Goal: Entertainment & Leisure: Consume media (video, audio)

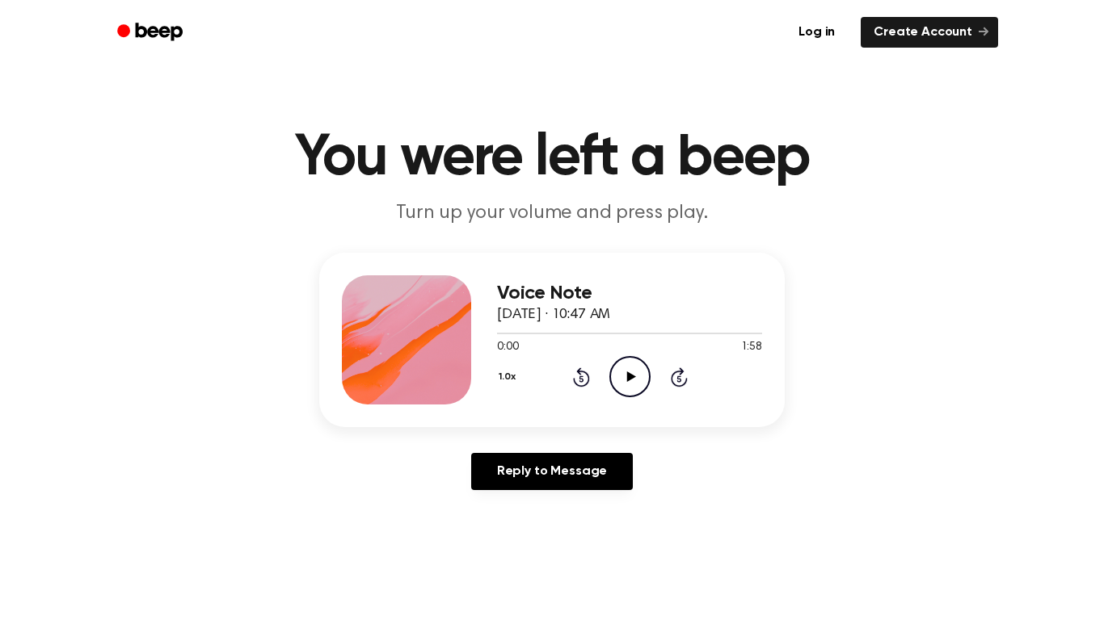
click at [628, 360] on icon "Play Audio" at bounding box center [629, 376] width 41 height 41
click at [577, 379] on icon "Rewind 5 seconds" at bounding box center [581, 377] width 18 height 21
click at [580, 377] on icon "Rewind 5 seconds" at bounding box center [581, 377] width 18 height 21
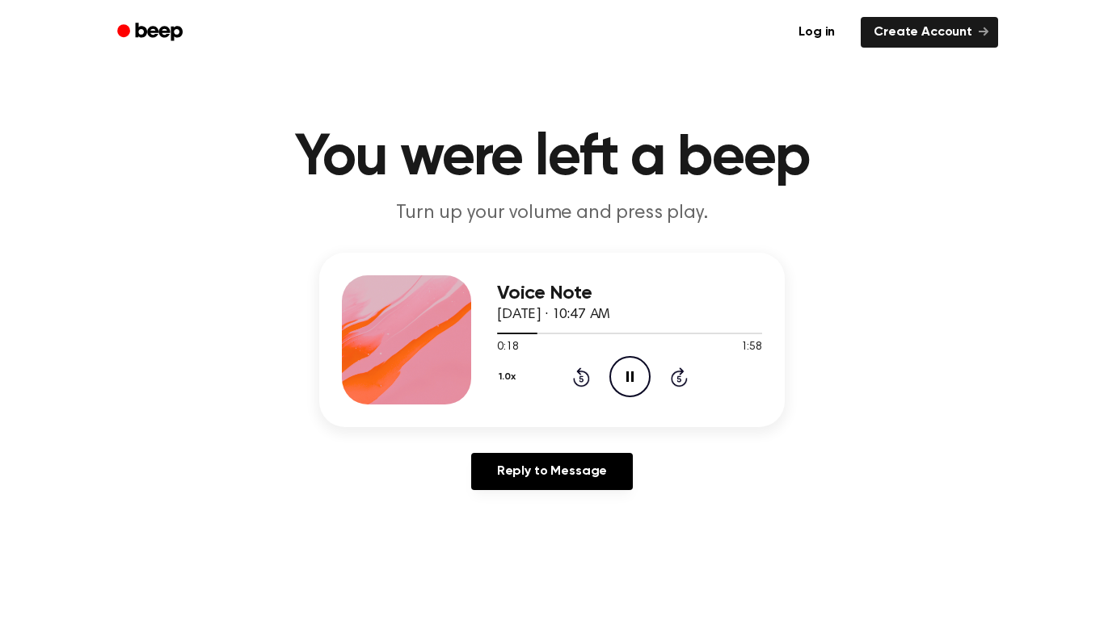
click at [615, 360] on icon "Pause Audio" at bounding box center [629, 376] width 41 height 41
click at [520, 331] on div at bounding box center [629, 332] width 265 height 13
click at [636, 374] on icon "Play Audio" at bounding box center [629, 376] width 41 height 41
click at [630, 383] on icon "Pause Audio" at bounding box center [629, 376] width 41 height 41
click at [622, 370] on icon "Play Audio" at bounding box center [629, 376] width 41 height 41
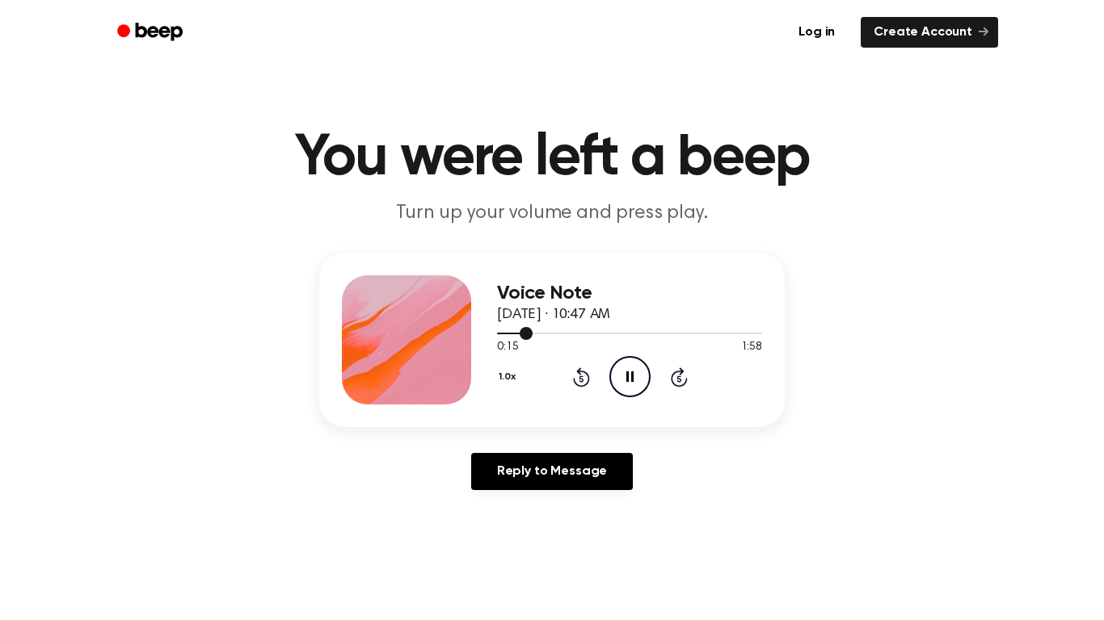
click at [522, 332] on span at bounding box center [525, 333] width 13 height 13
click at [633, 382] on icon "Pause Audio" at bounding box center [629, 376] width 41 height 41
click at [629, 386] on icon "Play Audio" at bounding box center [629, 376] width 41 height 41
click at [516, 333] on div at bounding box center [515, 334] width 36 height 2
click at [626, 376] on icon at bounding box center [629, 377] width 7 height 11
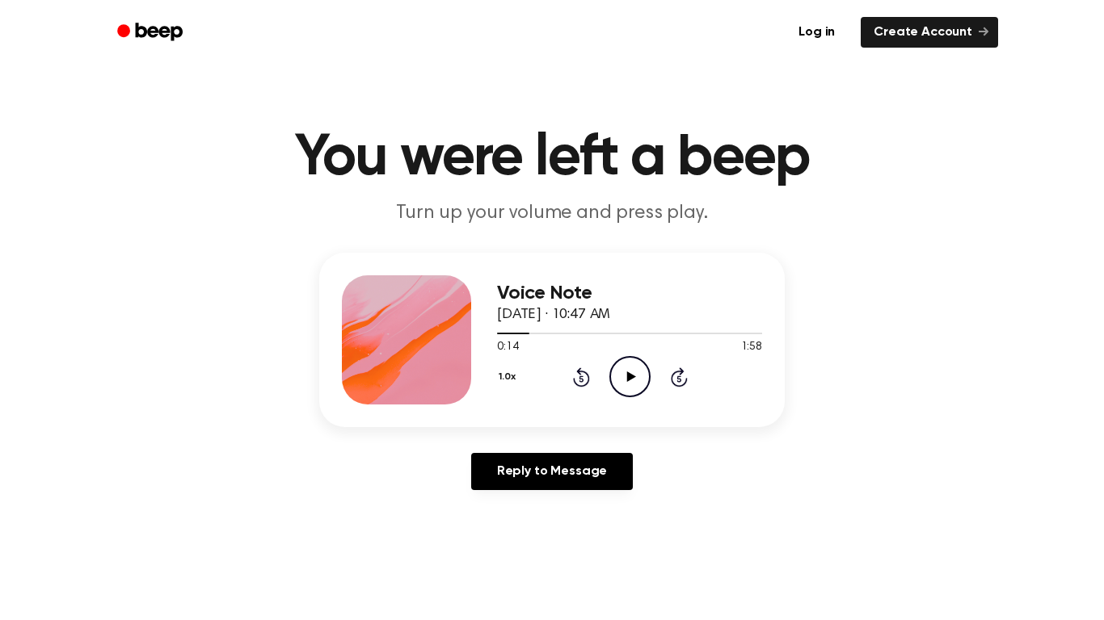
click at [641, 390] on icon "Play Audio" at bounding box center [629, 376] width 41 height 41
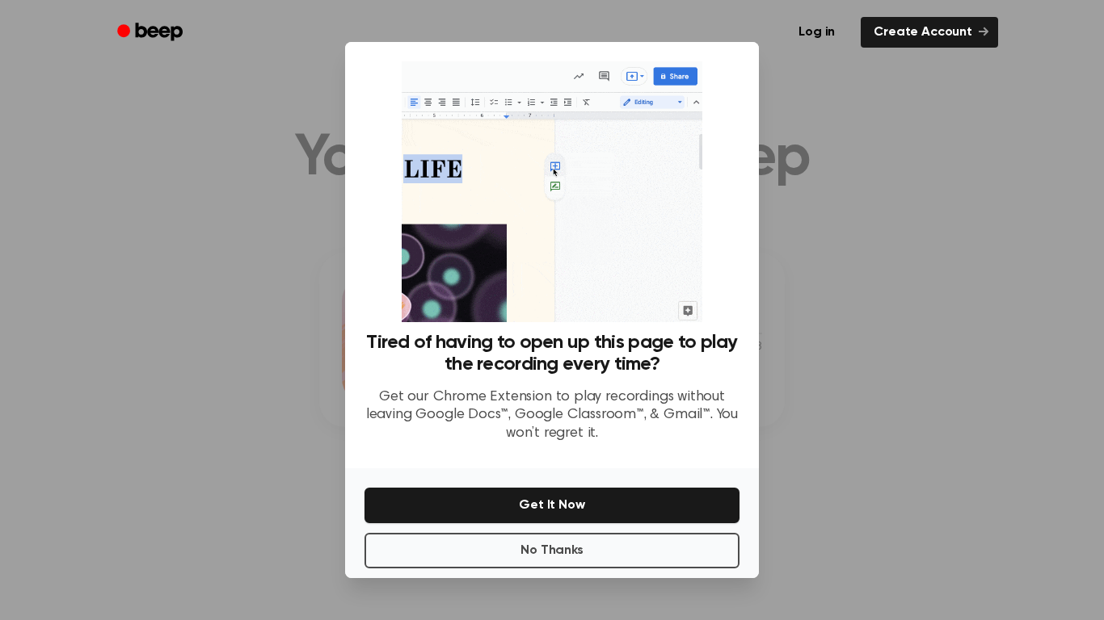
click at [978, 322] on div at bounding box center [552, 310] width 1104 height 620
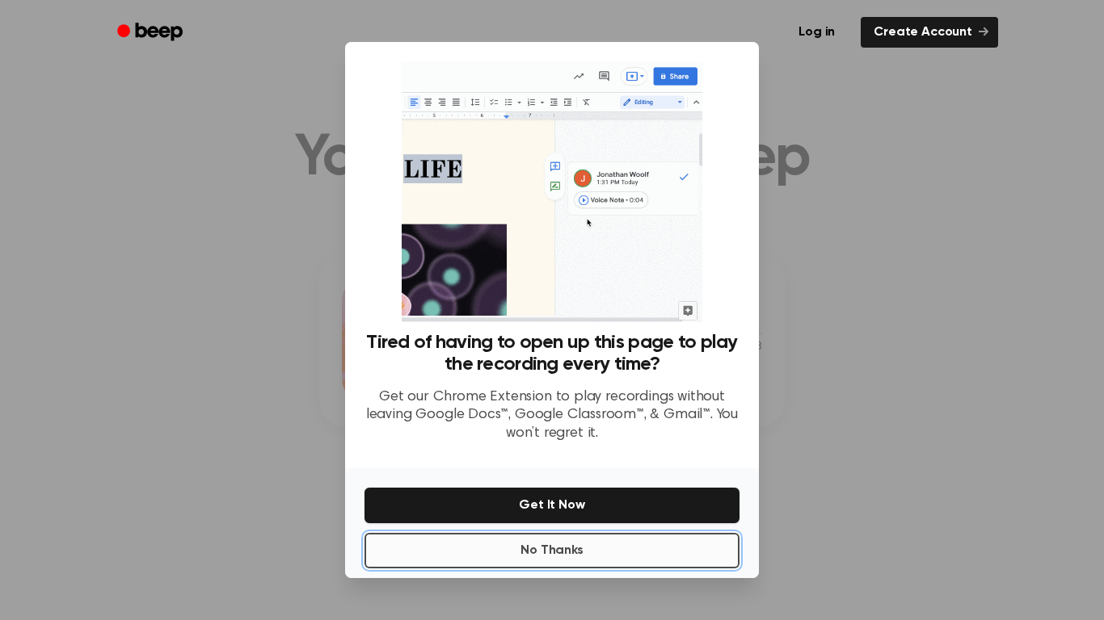
click at [688, 560] on button "No Thanks" at bounding box center [551, 551] width 375 height 36
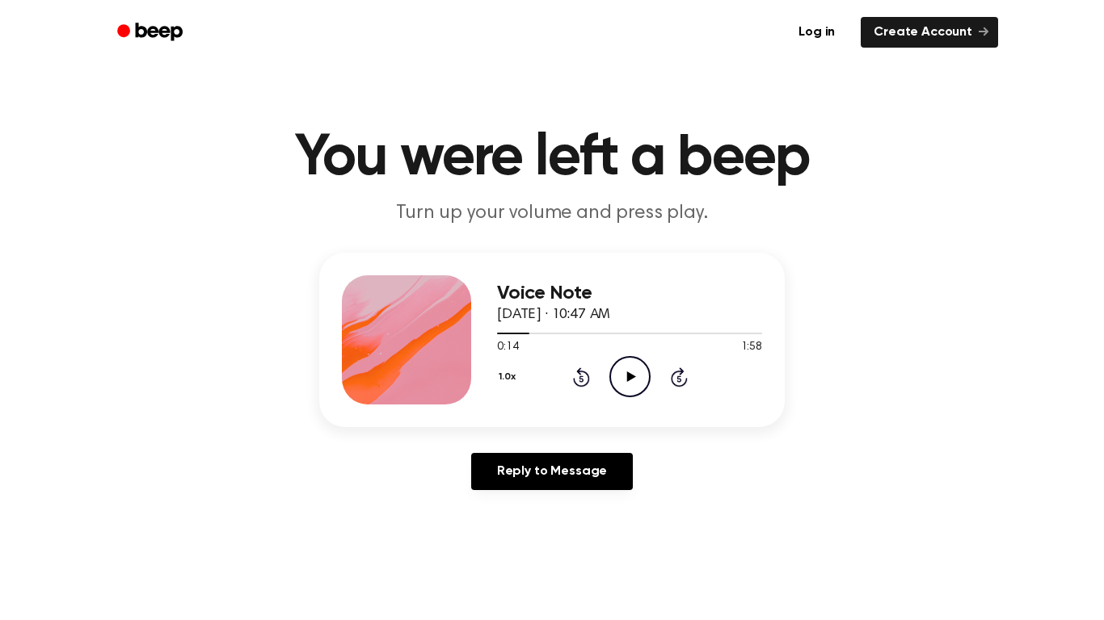
click at [625, 364] on icon "Play Audio" at bounding box center [629, 376] width 41 height 41
click at [625, 364] on icon "Pause Audio" at bounding box center [629, 376] width 41 height 41
click at [624, 365] on icon "Play Audio" at bounding box center [629, 376] width 41 height 41
click at [624, 365] on icon "Pause Audio" at bounding box center [629, 376] width 41 height 41
click at [630, 376] on icon at bounding box center [630, 377] width 9 height 11
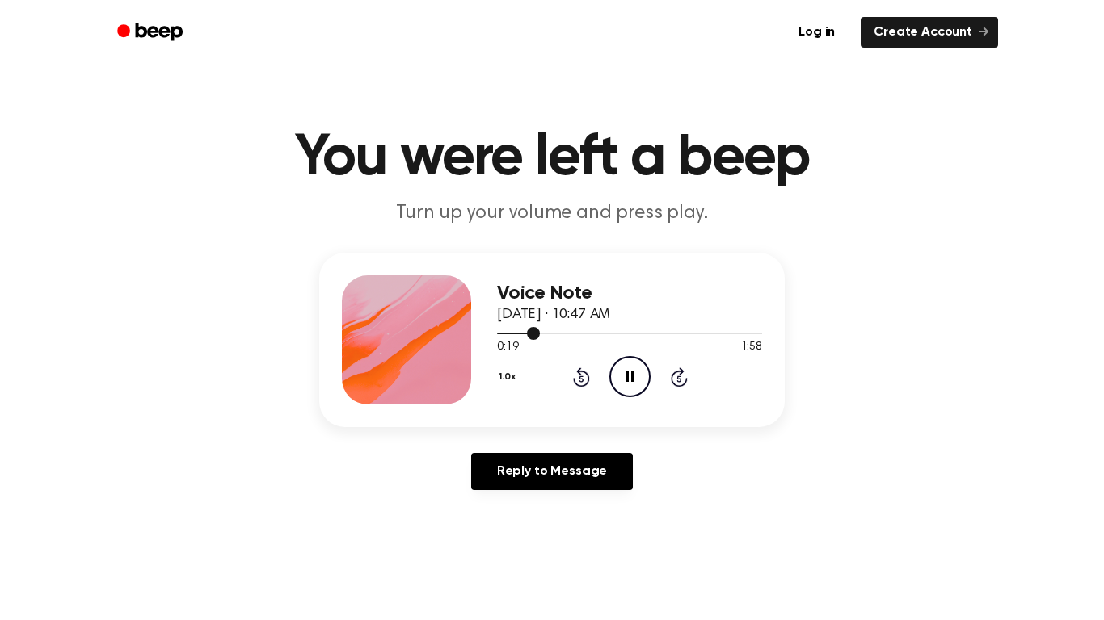
click at [530, 332] on span at bounding box center [533, 333] width 13 height 13
click at [638, 377] on icon "Pause Audio" at bounding box center [629, 376] width 41 height 41
click at [530, 334] on div at bounding box center [522, 334] width 51 height 2
click at [616, 370] on icon "Play Audio" at bounding box center [629, 376] width 41 height 41
click at [616, 370] on icon "Pause Audio" at bounding box center [629, 376] width 41 height 41
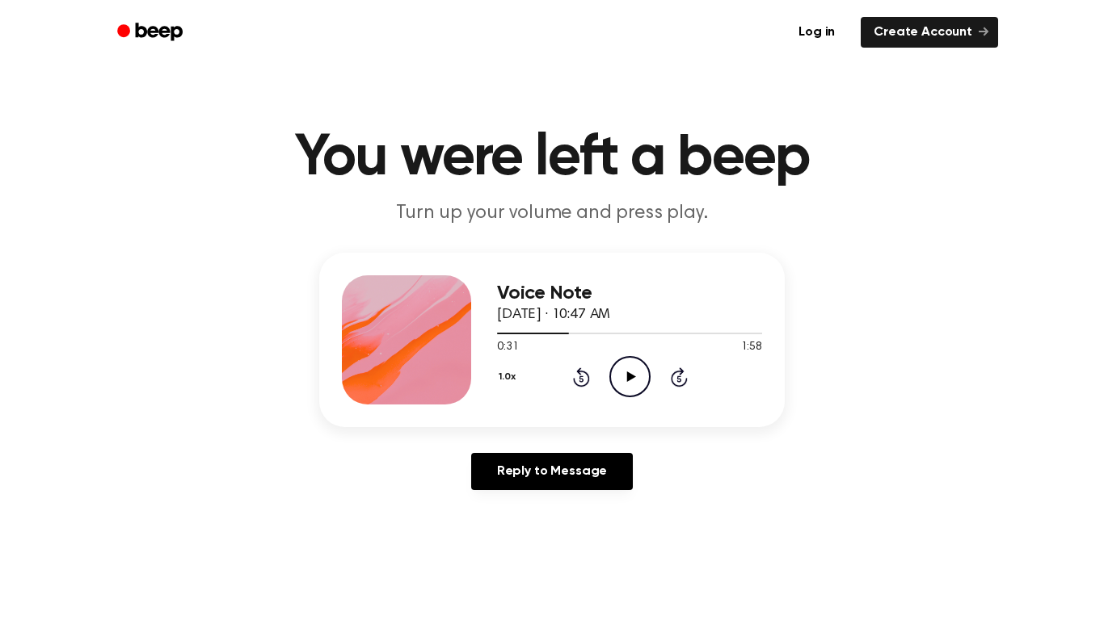
click at [617, 372] on icon "Play Audio" at bounding box center [629, 376] width 41 height 41
click at [617, 372] on icon "Pause Audio" at bounding box center [629, 376] width 41 height 41
click at [625, 368] on icon "Play Audio" at bounding box center [629, 376] width 41 height 41
click at [625, 368] on icon "Pause Audio" at bounding box center [629, 376] width 41 height 41
click at [567, 337] on div at bounding box center [629, 332] width 265 height 13
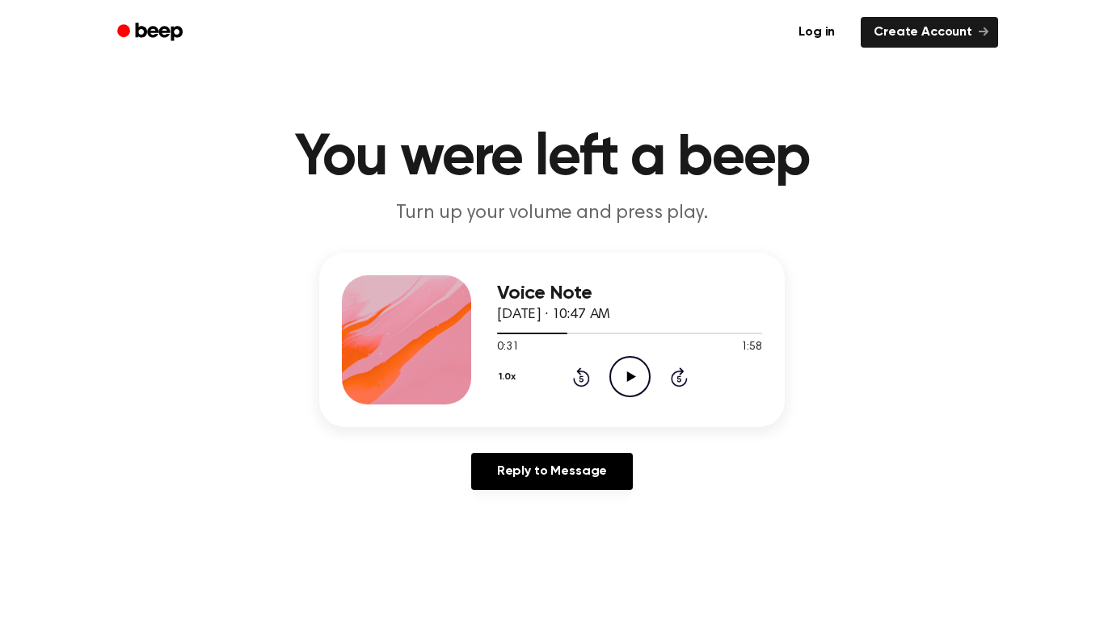
click at [627, 389] on icon "Play Audio" at bounding box center [629, 376] width 41 height 41
click at [627, 389] on icon "Pause Audio" at bounding box center [629, 376] width 41 height 41
click at [623, 372] on icon "Play Audio" at bounding box center [629, 376] width 41 height 41
click at [623, 372] on icon "Pause Audio" at bounding box center [629, 376] width 41 height 41
click at [616, 389] on icon "Play Audio" at bounding box center [629, 376] width 41 height 41
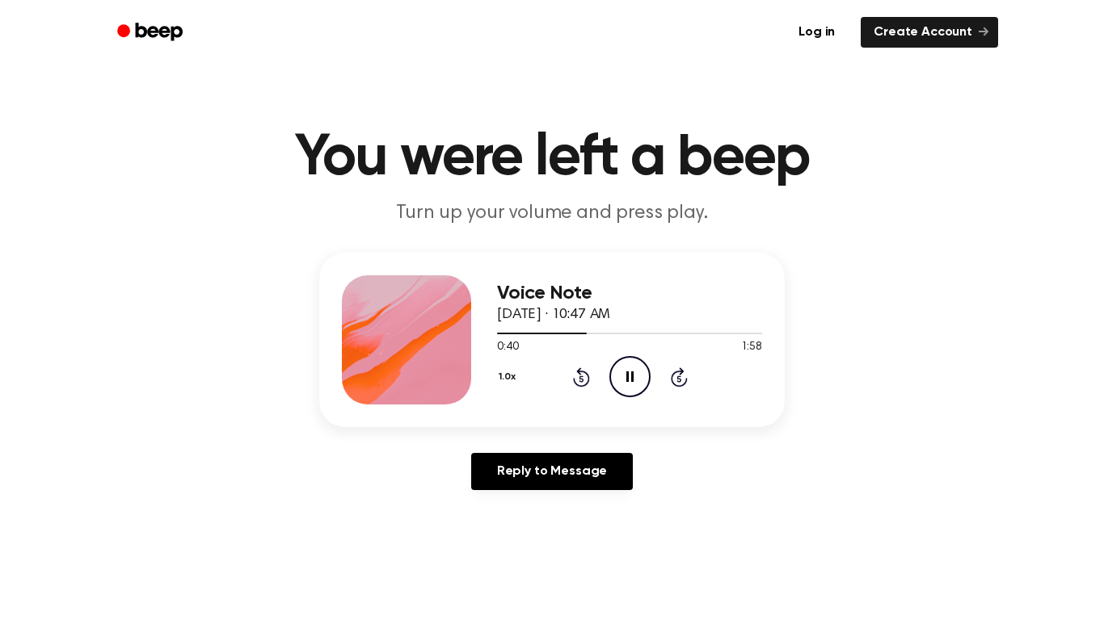
click at [620, 383] on icon "Pause Audio" at bounding box center [629, 376] width 41 height 41
click at [625, 376] on icon "Play Audio" at bounding box center [629, 376] width 41 height 41
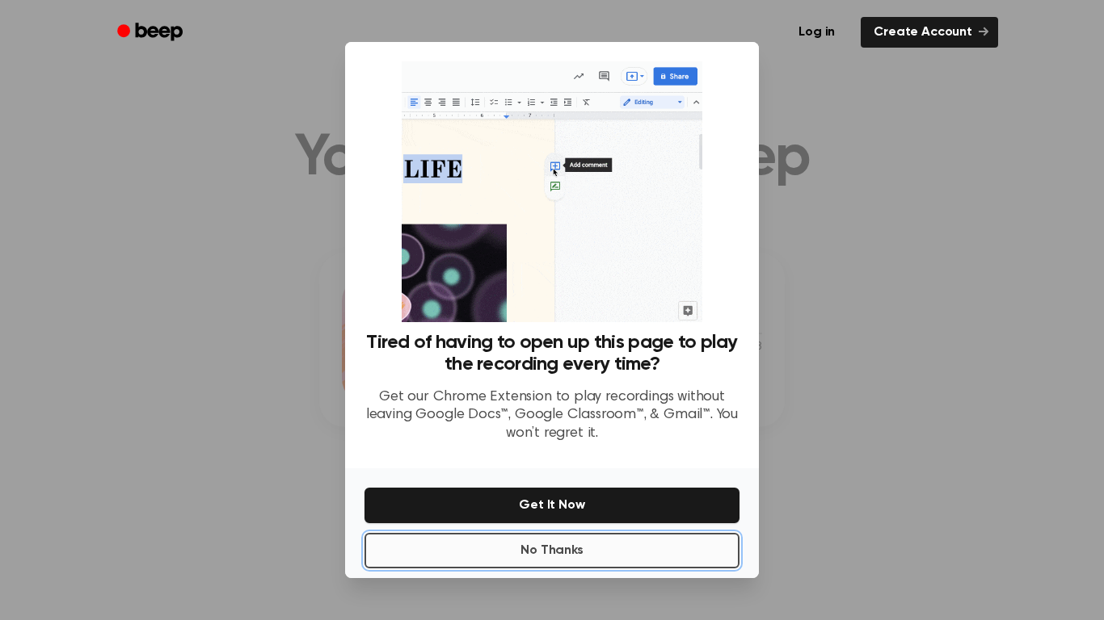
click at [614, 550] on button "No Thanks" at bounding box center [551, 551] width 375 height 36
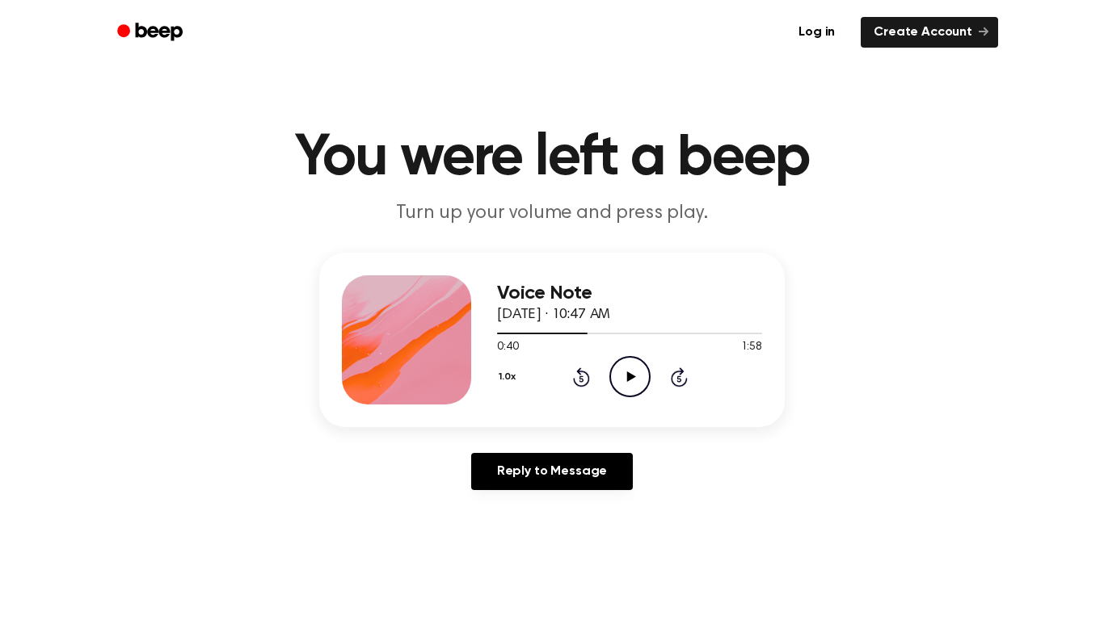
click at [625, 378] on icon "Play Audio" at bounding box center [629, 376] width 41 height 41
click at [624, 376] on icon "Pause Audio" at bounding box center [629, 376] width 41 height 41
click at [628, 360] on icon "Play Audio" at bounding box center [629, 376] width 41 height 41
click at [591, 336] on span at bounding box center [589, 333] width 13 height 13
click at [574, 332] on div at bounding box center [629, 332] width 265 height 13
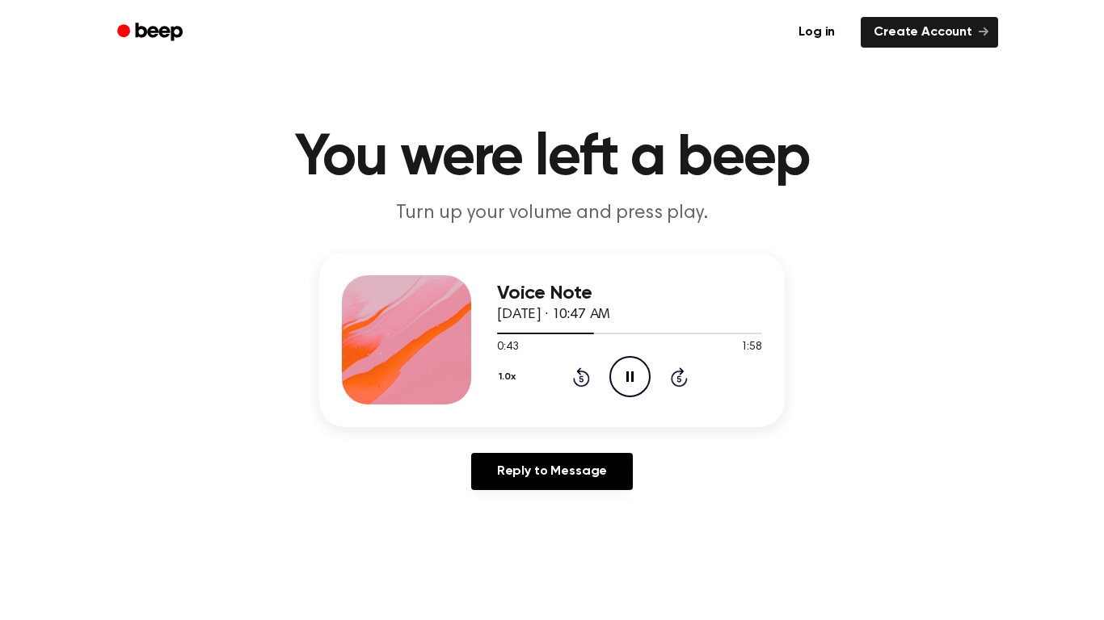
click at [638, 375] on icon "Pause Audio" at bounding box center [629, 376] width 41 height 41
click at [625, 381] on icon "Play Audio" at bounding box center [629, 376] width 41 height 41
click at [625, 381] on icon "Pause Audio" at bounding box center [629, 376] width 41 height 41
click at [587, 338] on span at bounding box center [592, 333] width 13 height 13
click at [628, 372] on icon "Play Audio" at bounding box center [629, 376] width 41 height 41
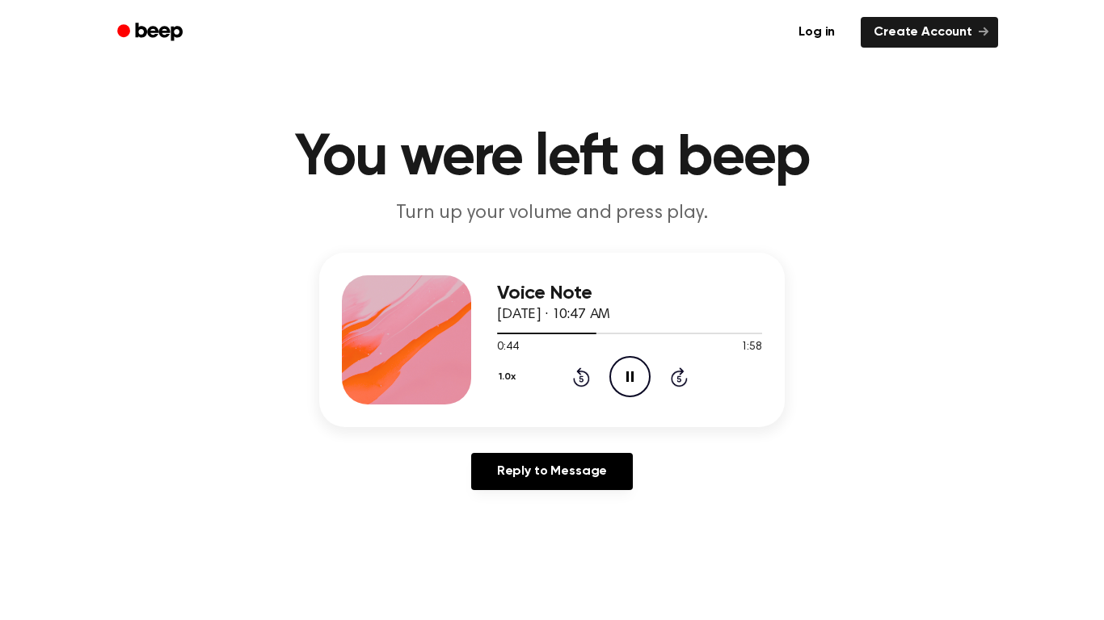
click at [633, 381] on icon "Pause Audio" at bounding box center [629, 376] width 41 height 41
click at [620, 369] on icon "Play Audio" at bounding box center [629, 376] width 41 height 41
click at [620, 369] on icon "Pause Audio" at bounding box center [629, 376] width 41 height 41
click at [587, 337] on div at bounding box center [629, 332] width 265 height 13
click at [631, 380] on icon "Play Audio" at bounding box center [629, 376] width 41 height 41
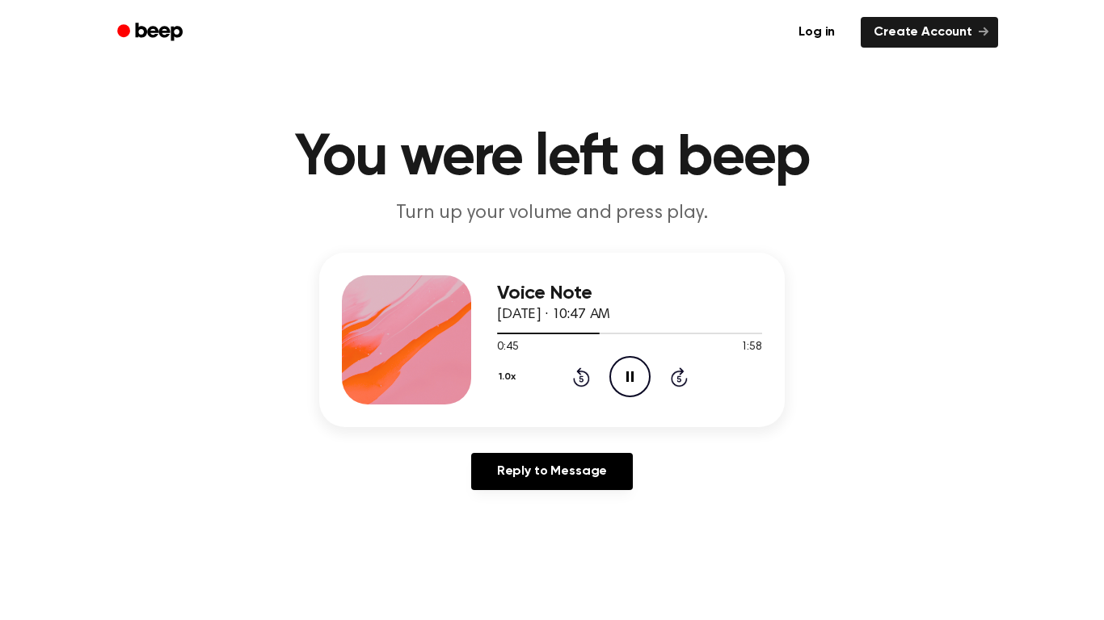
click at [631, 380] on icon at bounding box center [629, 377] width 7 height 11
click at [640, 367] on icon "Play Audio" at bounding box center [629, 376] width 41 height 41
click at [640, 367] on icon "Pause Audio" at bounding box center [629, 376] width 41 height 41
click at [640, 367] on icon "Play Audio" at bounding box center [629, 376] width 41 height 41
click at [640, 367] on icon "Pause Audio" at bounding box center [629, 376] width 41 height 41
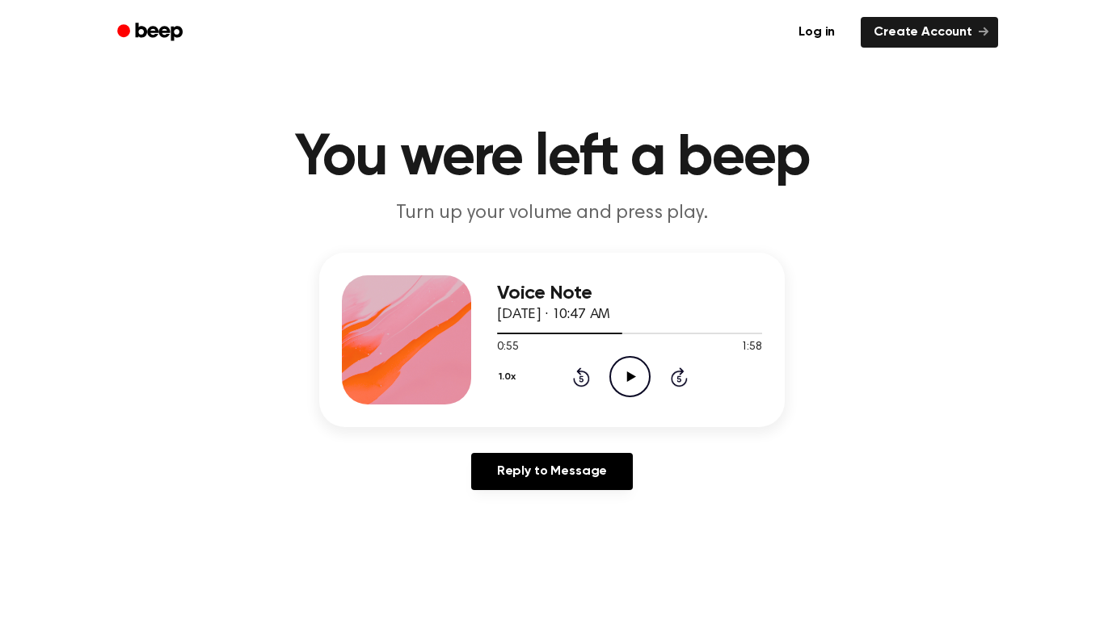
click at [610, 391] on icon "Play Audio" at bounding box center [629, 376] width 41 height 41
click at [601, 333] on div at bounding box center [629, 334] width 265 height 2
click at [630, 372] on icon "Pause Audio" at bounding box center [629, 376] width 41 height 41
click at [637, 381] on icon "Play Audio" at bounding box center [629, 376] width 41 height 41
click at [604, 335] on span at bounding box center [610, 333] width 13 height 13
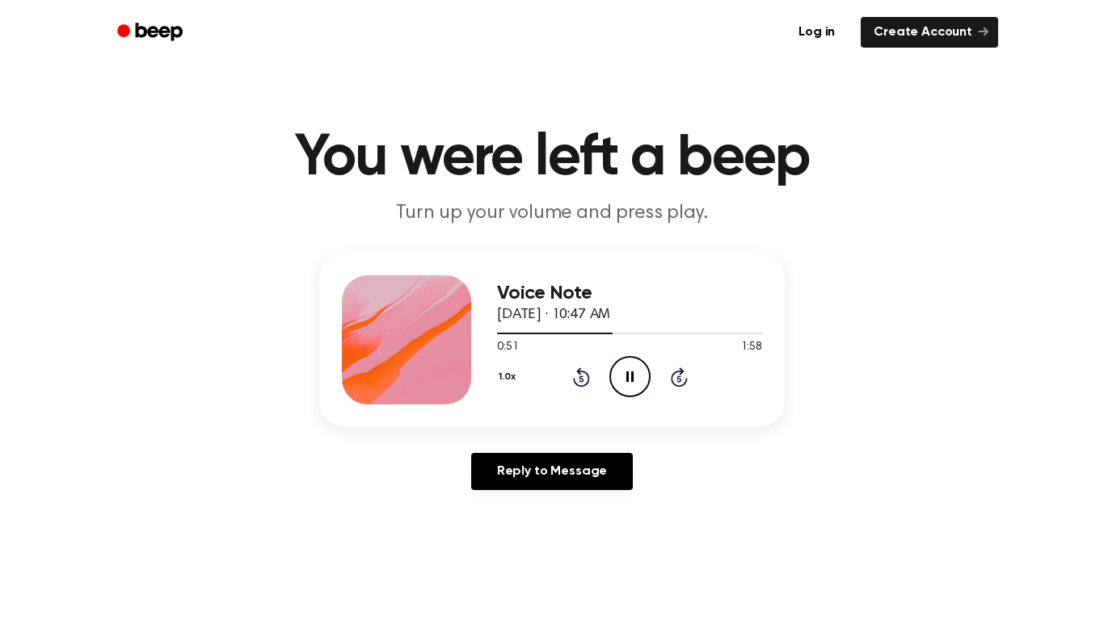
click at [613, 358] on icon "Pause Audio" at bounding box center [629, 376] width 41 height 41
click at [613, 360] on icon "Play Audio" at bounding box center [629, 376] width 41 height 41
click at [613, 360] on icon "Pause Audio" at bounding box center [629, 376] width 41 height 41
click at [623, 363] on icon "Play Audio" at bounding box center [629, 376] width 41 height 41
click at [629, 365] on icon "Pause Audio" at bounding box center [629, 376] width 41 height 41
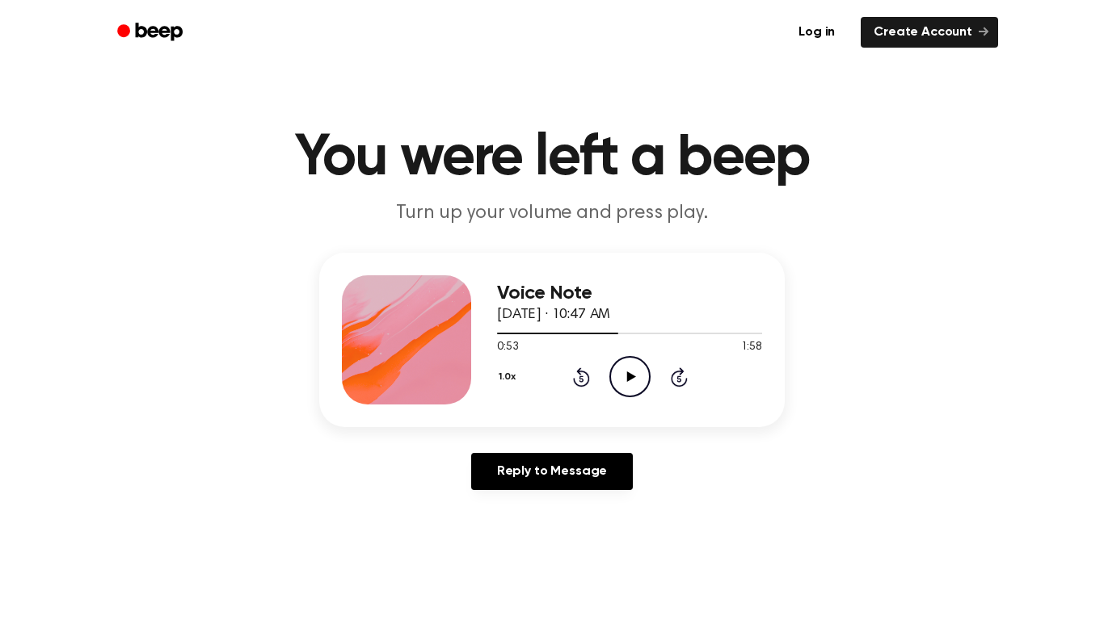
click at [616, 385] on icon "Play Audio" at bounding box center [629, 376] width 41 height 41
click at [616, 385] on icon "Pause Audio" at bounding box center [629, 376] width 41 height 41
click at [642, 385] on icon "Play Audio" at bounding box center [629, 376] width 41 height 41
click at [630, 360] on icon "Pause Audio" at bounding box center [629, 376] width 41 height 41
